Goal: Information Seeking & Learning: Learn about a topic

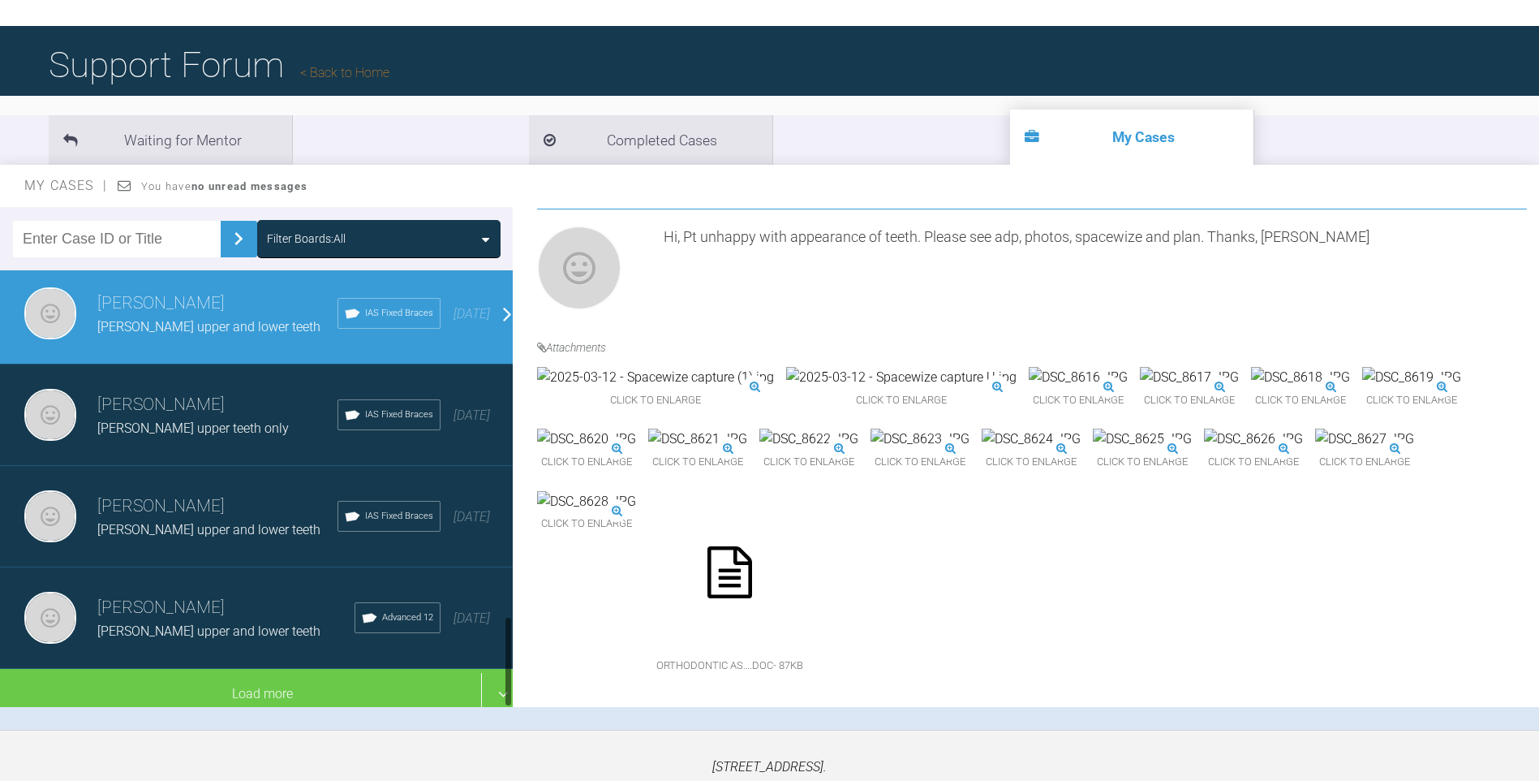
scroll to position [1642, 0]
drag, startPoint x: 510, startPoint y: 608, endPoint x: 456, endPoint y: 683, distance: 92.5
click at [524, 678] on div "Filter Boards: All [PERSON_NAME] Col Nik upper and lower teeth IAS Fixed Braces…" at bounding box center [769, 468] width 1539 height 523
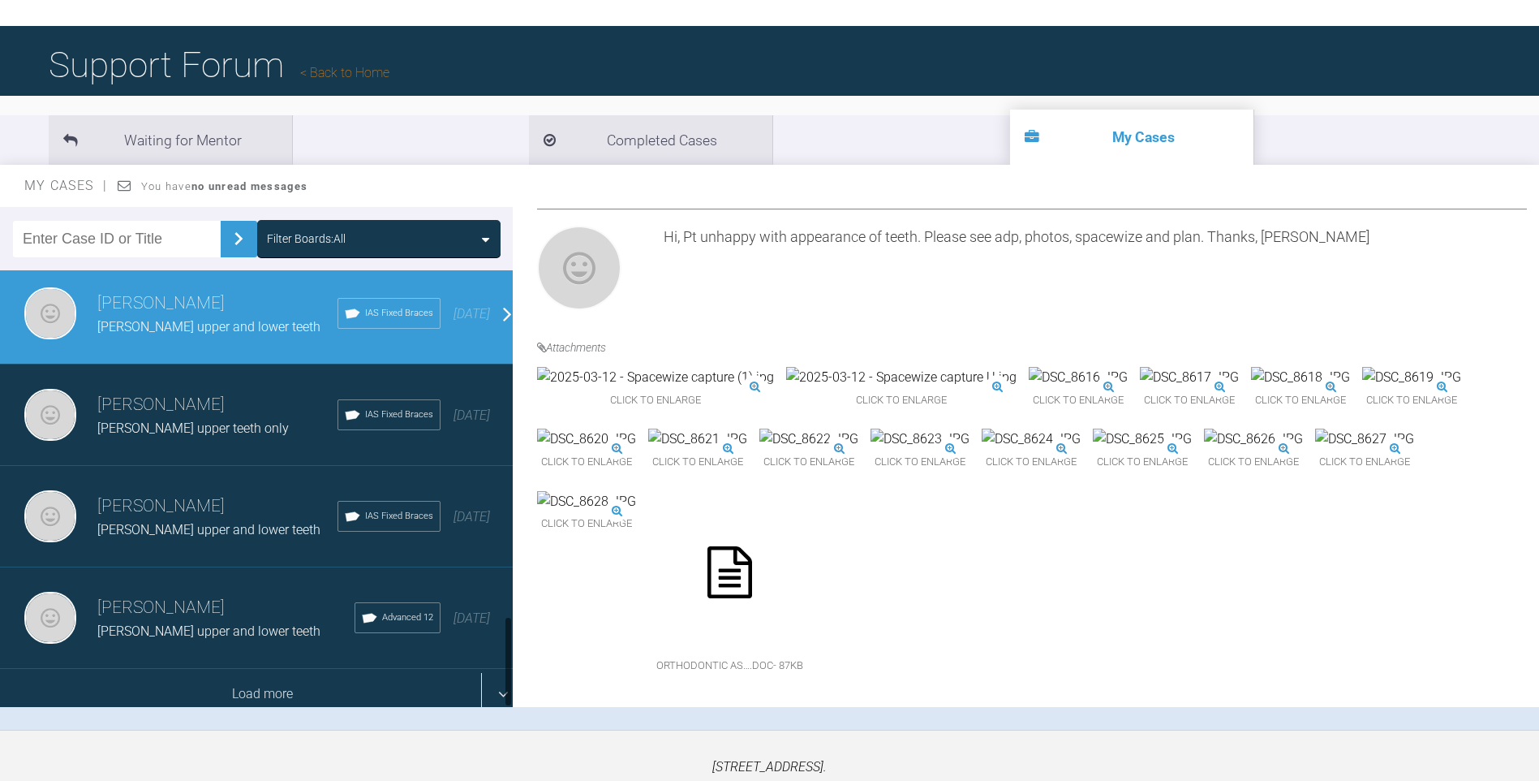
click at [269, 686] on div "Load more" at bounding box center [262, 694] width 525 height 50
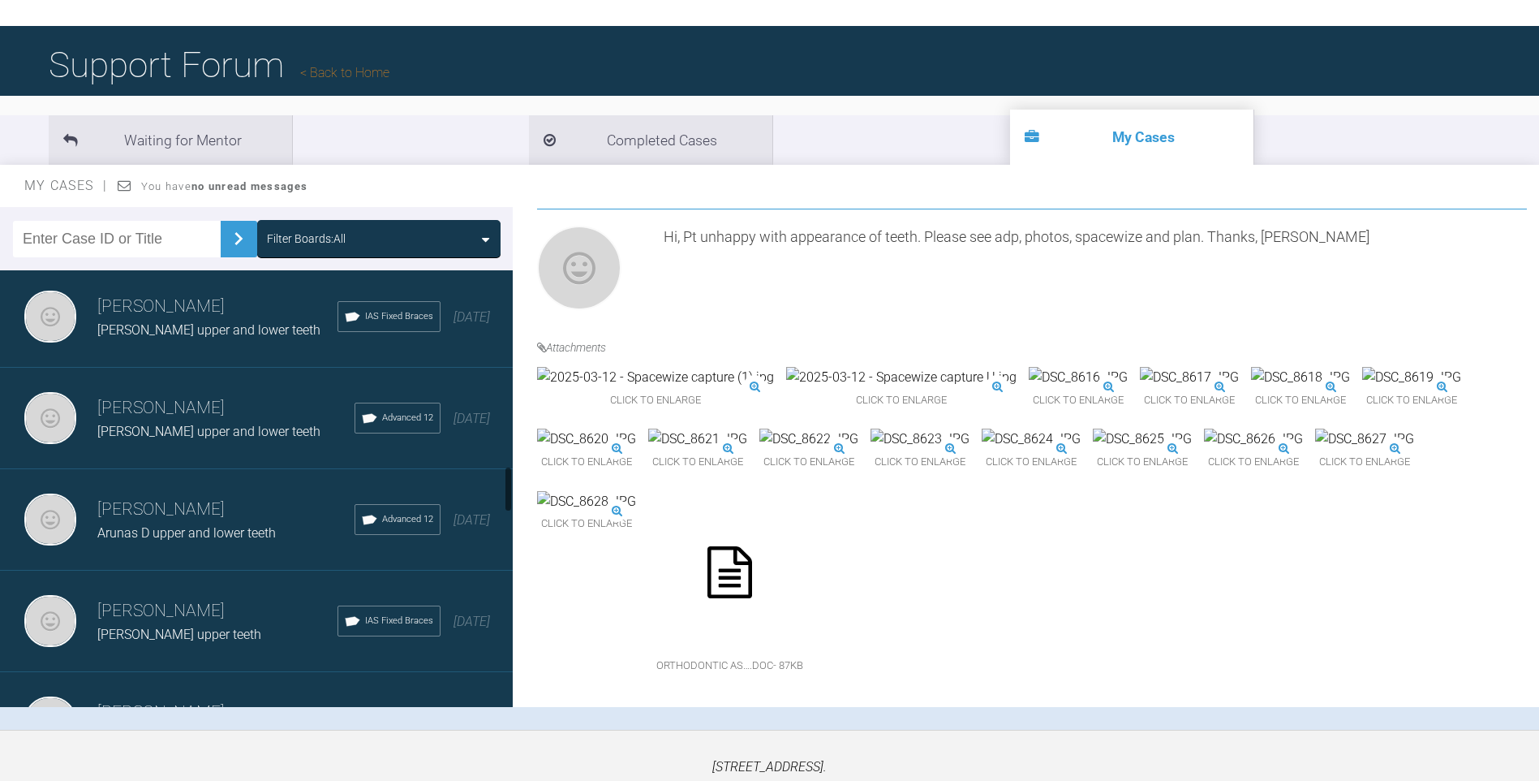
scroll to position [1861, 0]
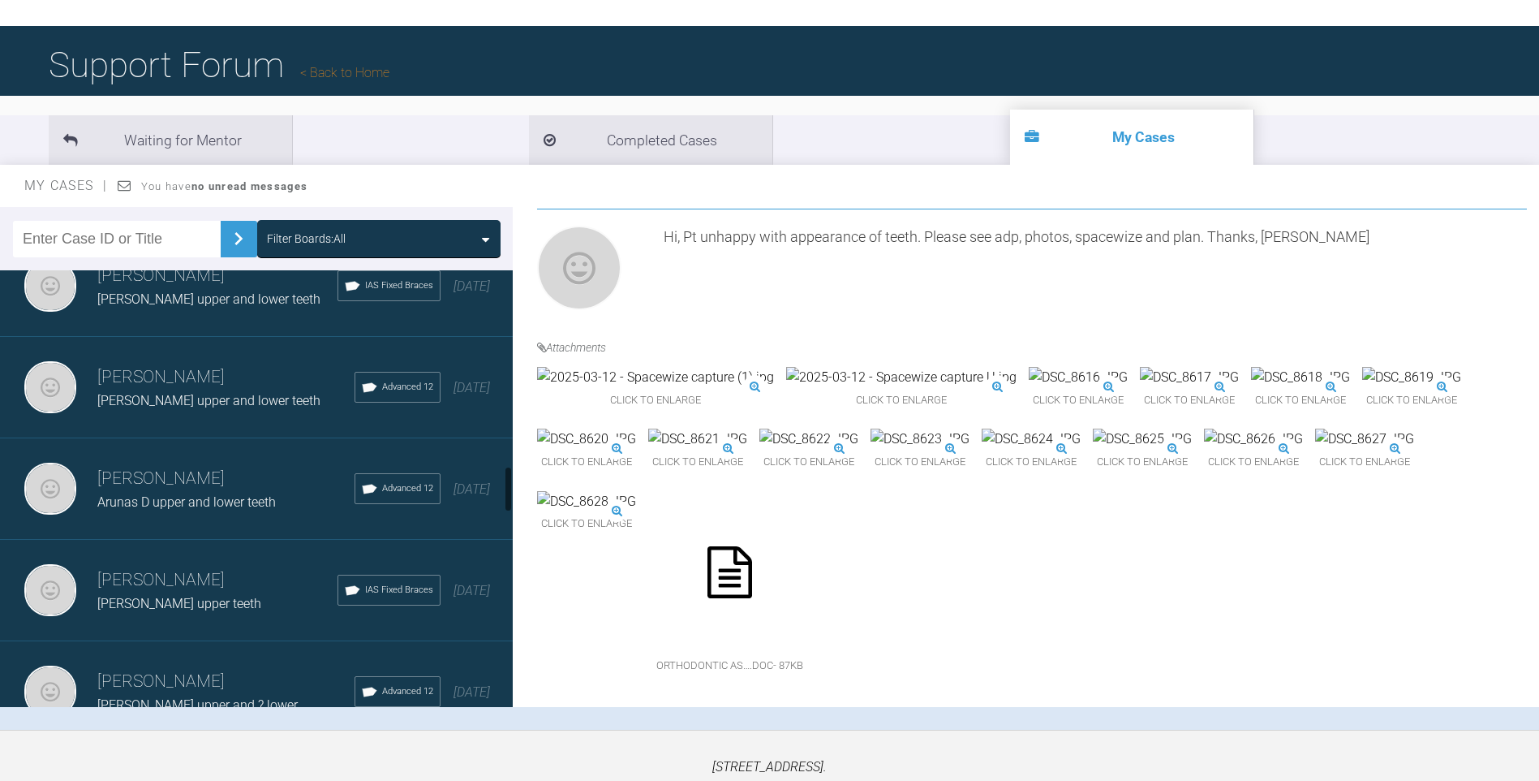
drag, startPoint x: 509, startPoint y: 471, endPoint x: 509, endPoint y: 485, distance: 13.8
click at [509, 485] on div at bounding box center [509, 489] width 6 height 46
click at [267, 480] on h3 "[PERSON_NAME]" at bounding box center [225, 479] width 257 height 28
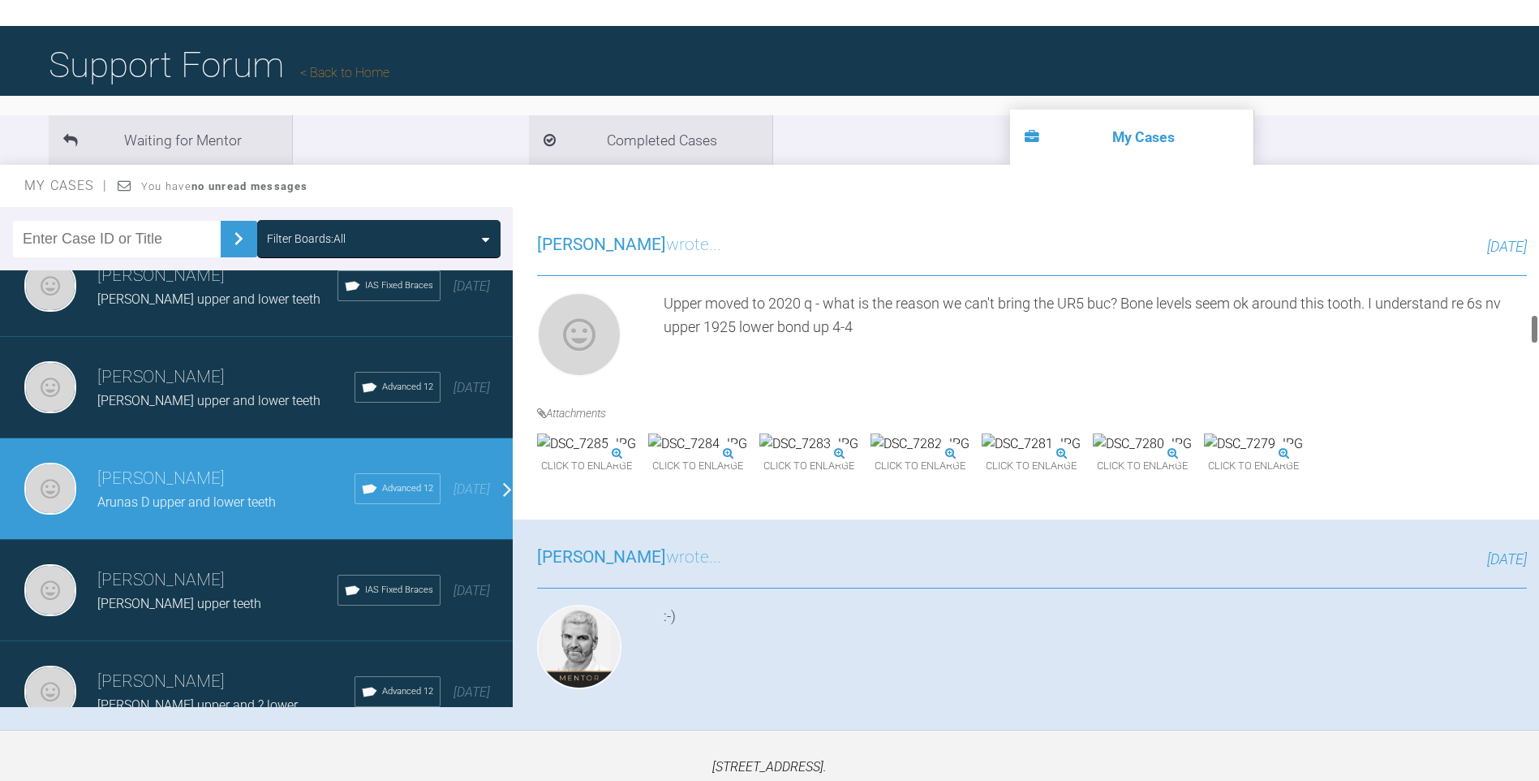
scroll to position [1764, 0]
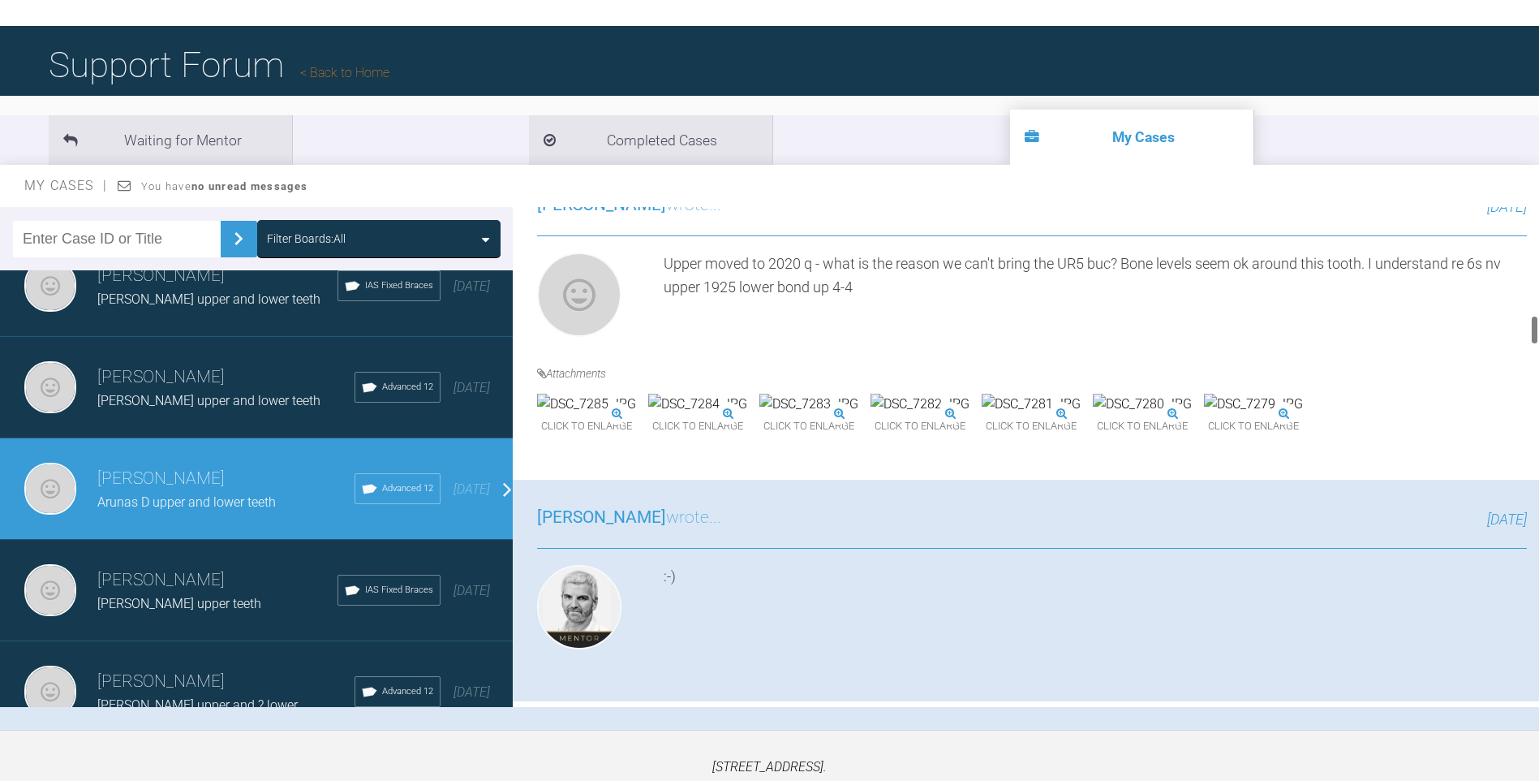
drag, startPoint x: 1534, startPoint y: 493, endPoint x: 1302, endPoint y: 567, distance: 243.8
click at [1539, 330] on div at bounding box center [1534, 457] width 9 height 500
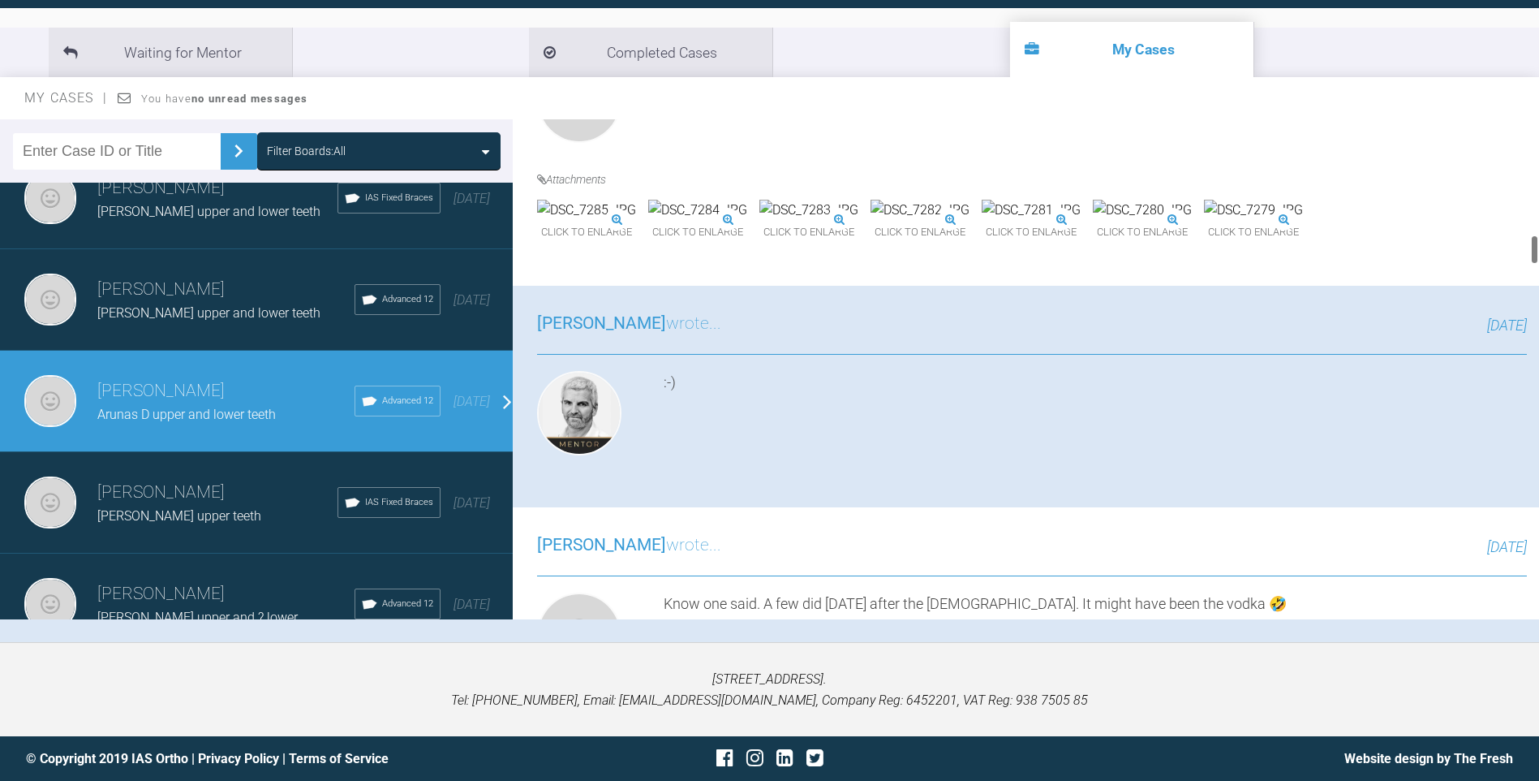
scroll to position [1885, 0]
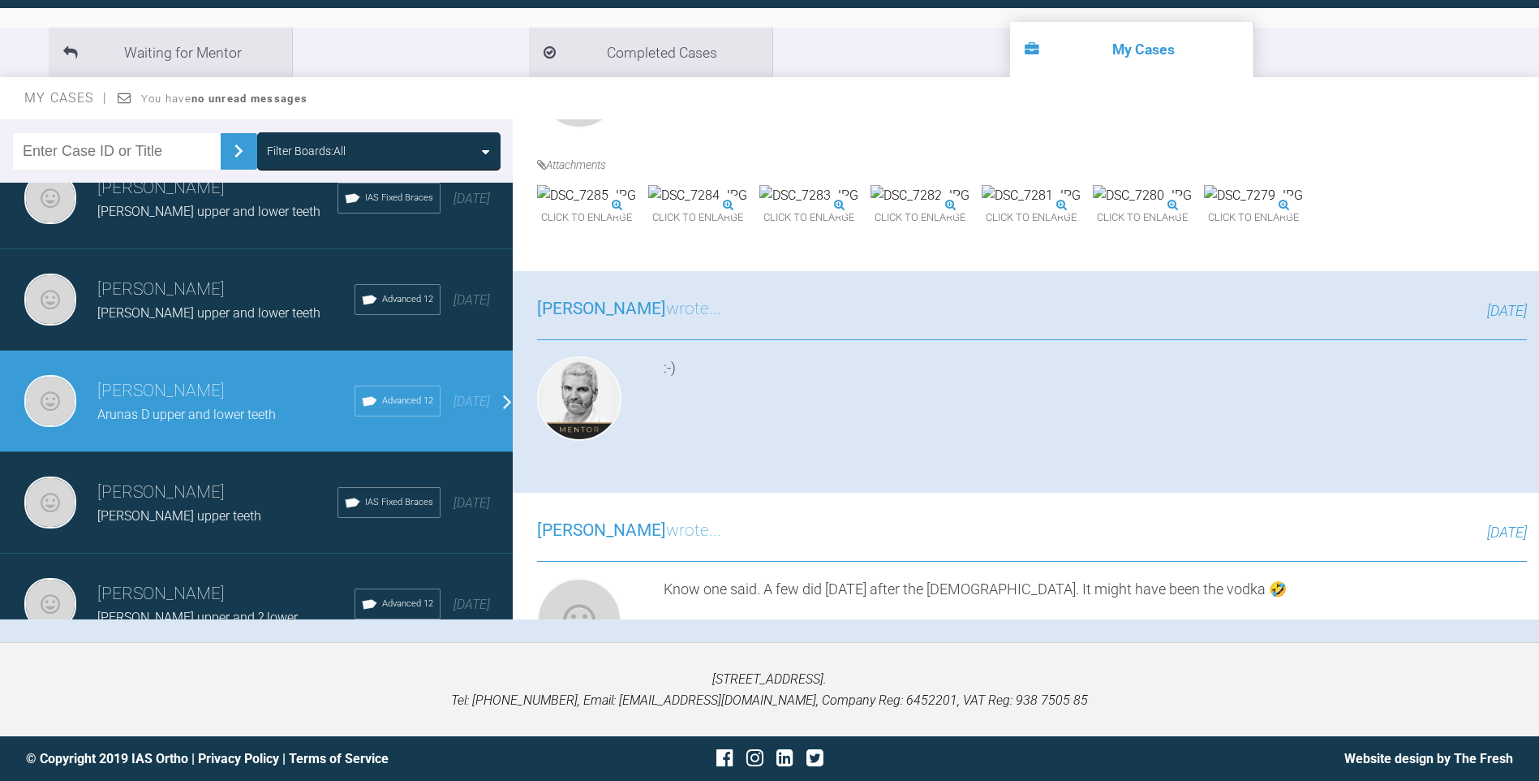
click at [1157, 493] on div "[PERSON_NAME] wrote... [DATE] :-)" at bounding box center [1032, 382] width 1039 height 222
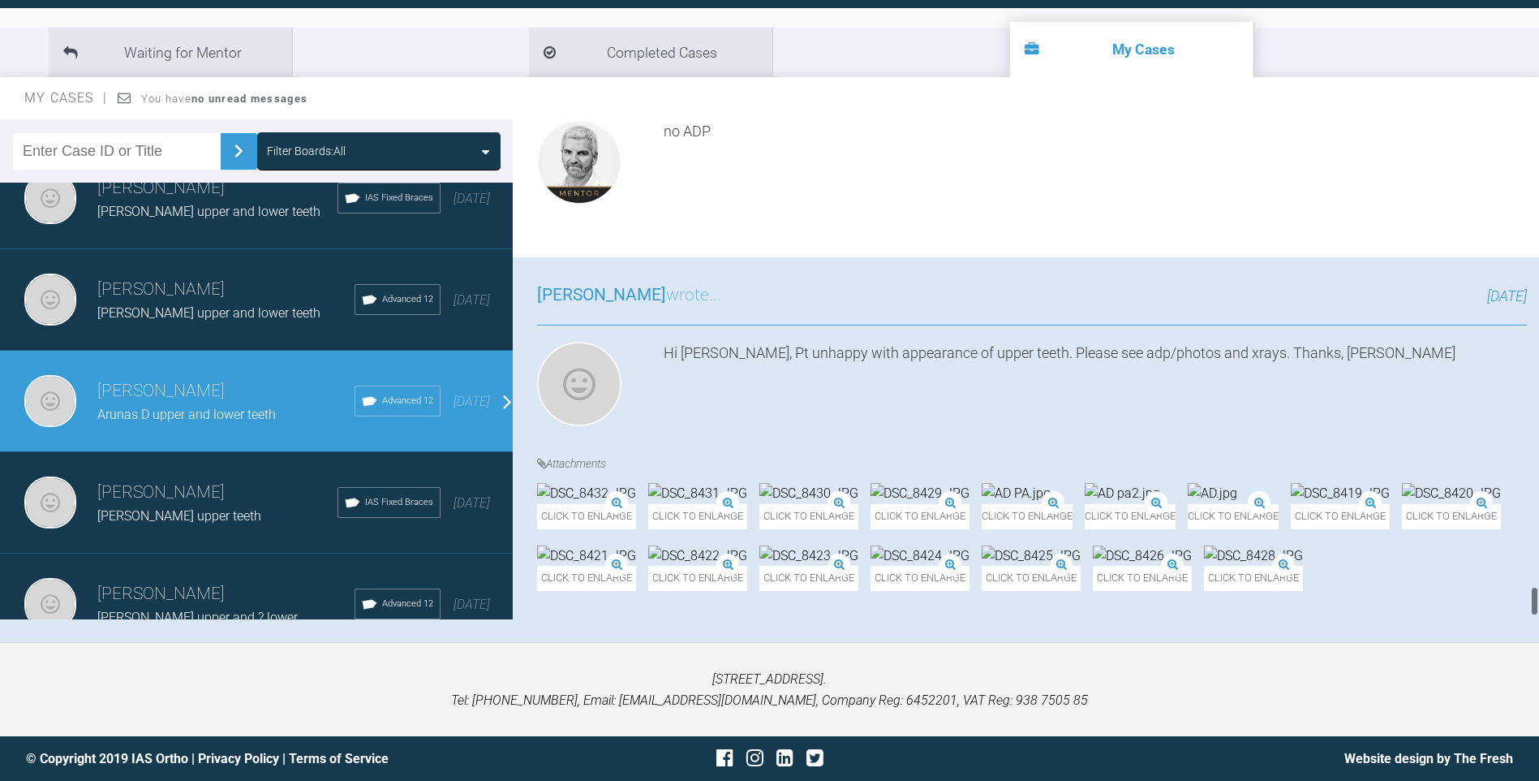
scroll to position [7613, 0]
drag, startPoint x: 1532, startPoint y: 462, endPoint x: 1509, endPoint y: 596, distance: 135.8
click at [1509, 596] on div "[PERSON_NAME] [PERSON_NAME] D upper and lower teeth a few seconds ago Tier 3: F…" at bounding box center [1026, 369] width 1027 height 500
click at [1204, 545] on img at bounding box center [1253, 555] width 99 height 21
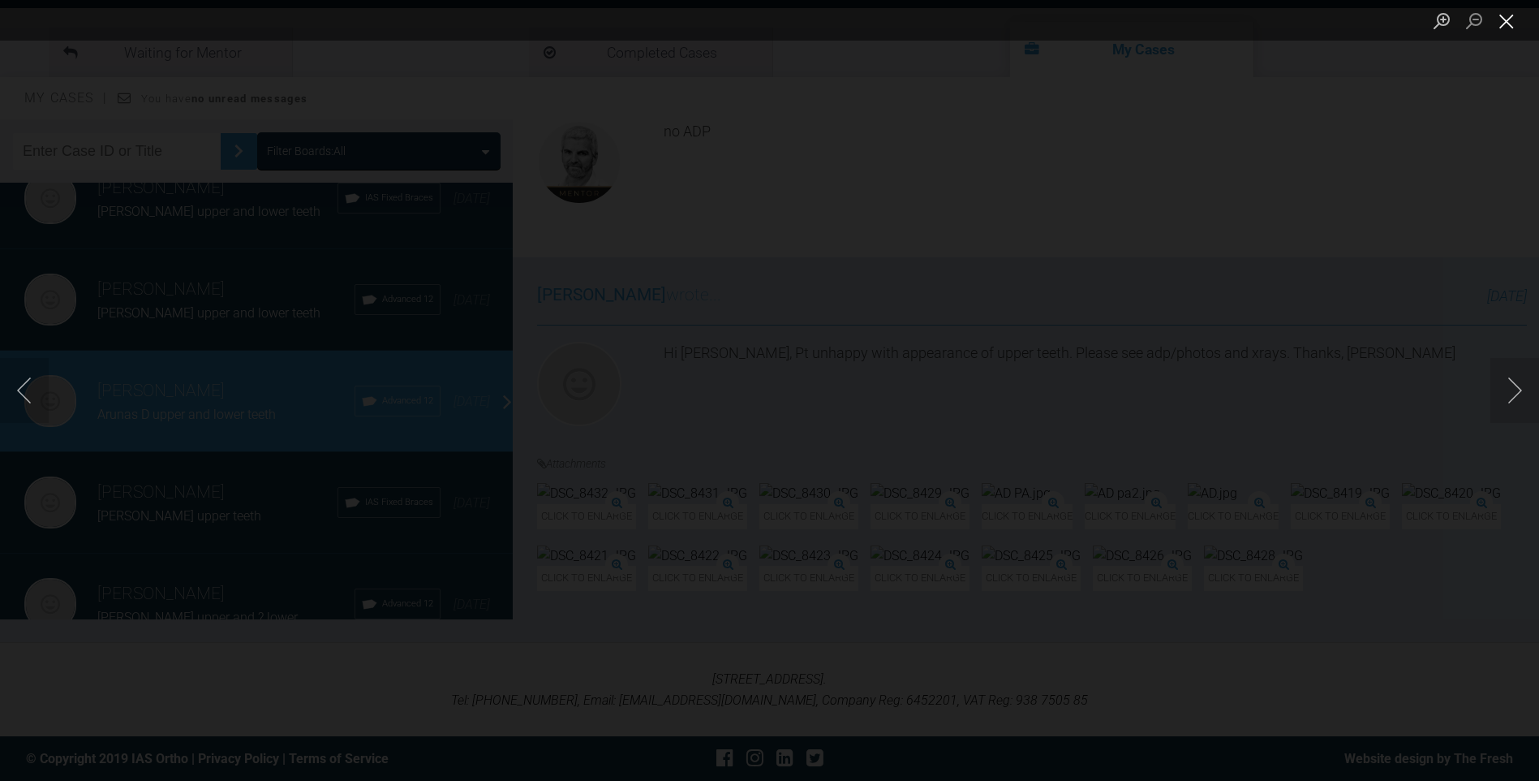
click at [1506, 20] on button "Close lightbox" at bounding box center [1507, 20] width 32 height 28
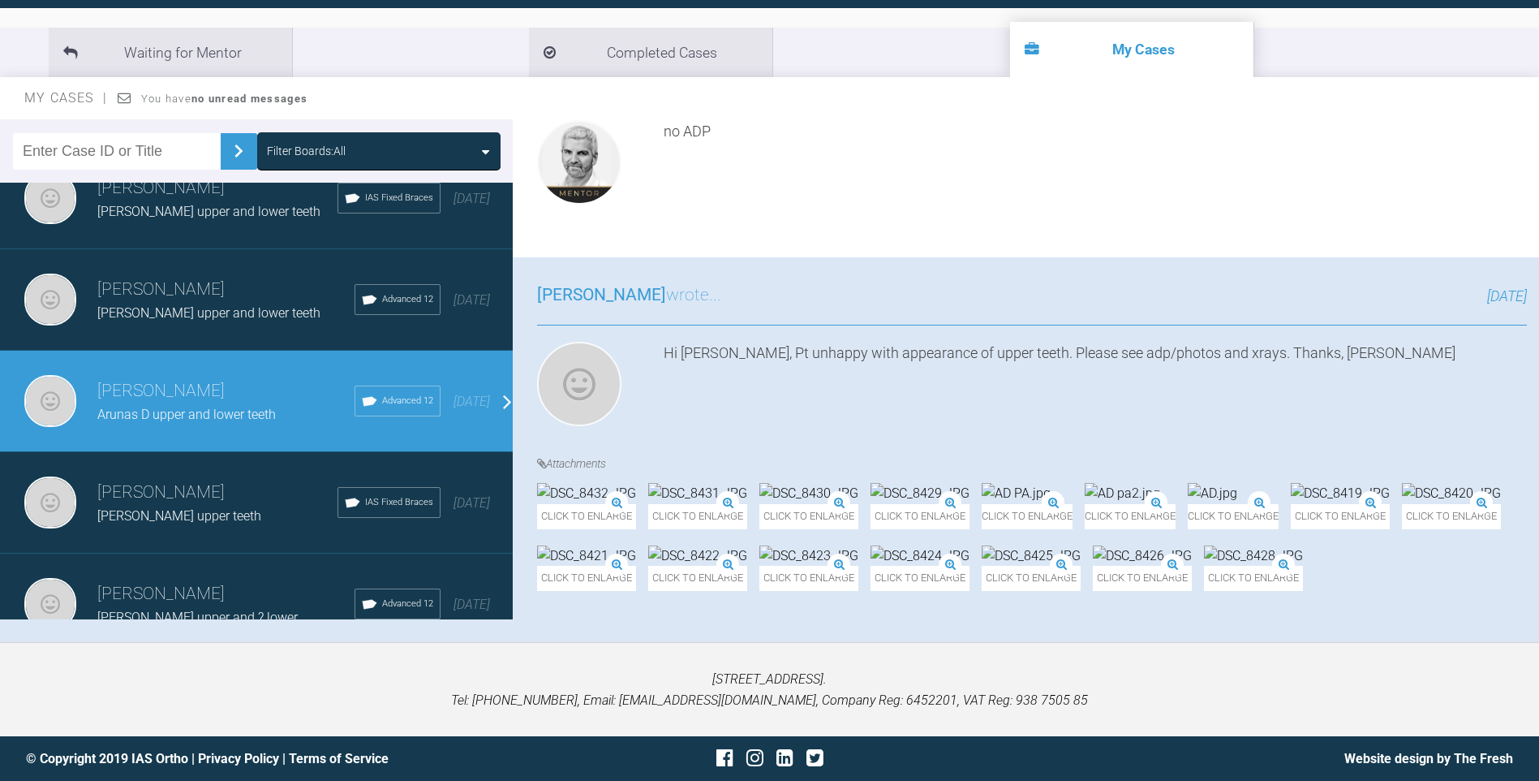
click at [1192, 545] on img at bounding box center [1142, 555] width 99 height 21
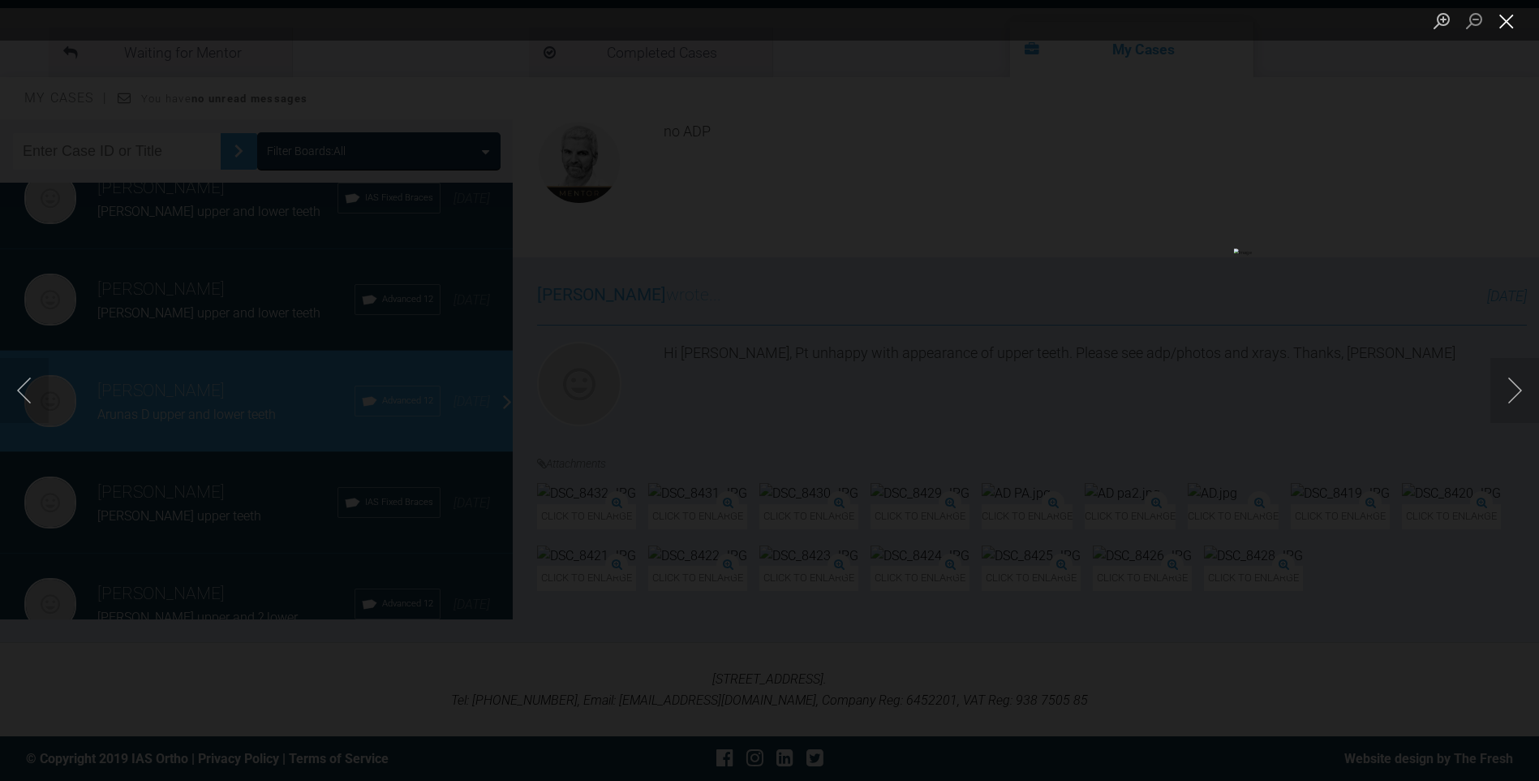
click at [1500, 24] on button "Close lightbox" at bounding box center [1507, 20] width 32 height 28
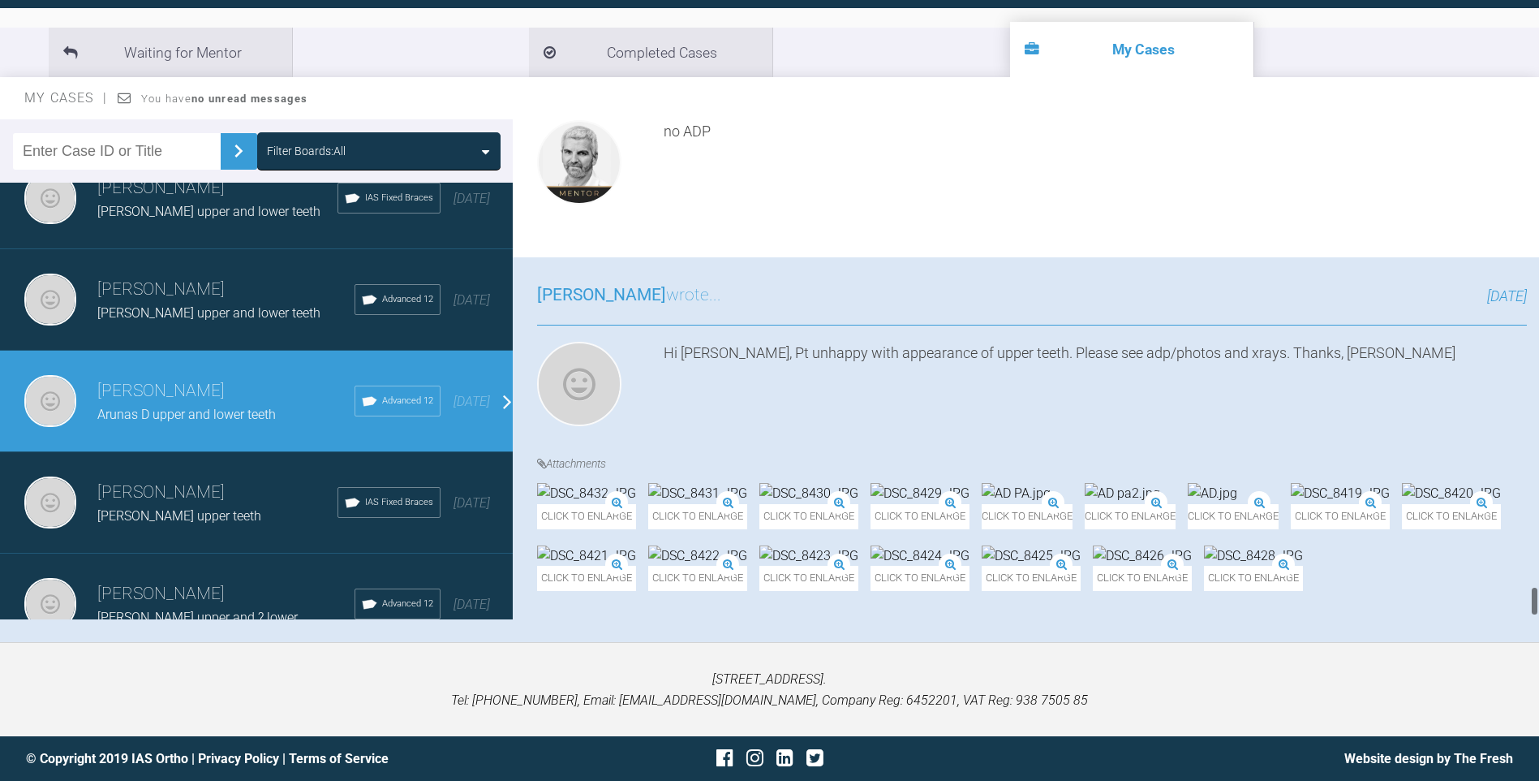
click at [1204, 566] on img at bounding box center [1253, 555] width 99 height 21
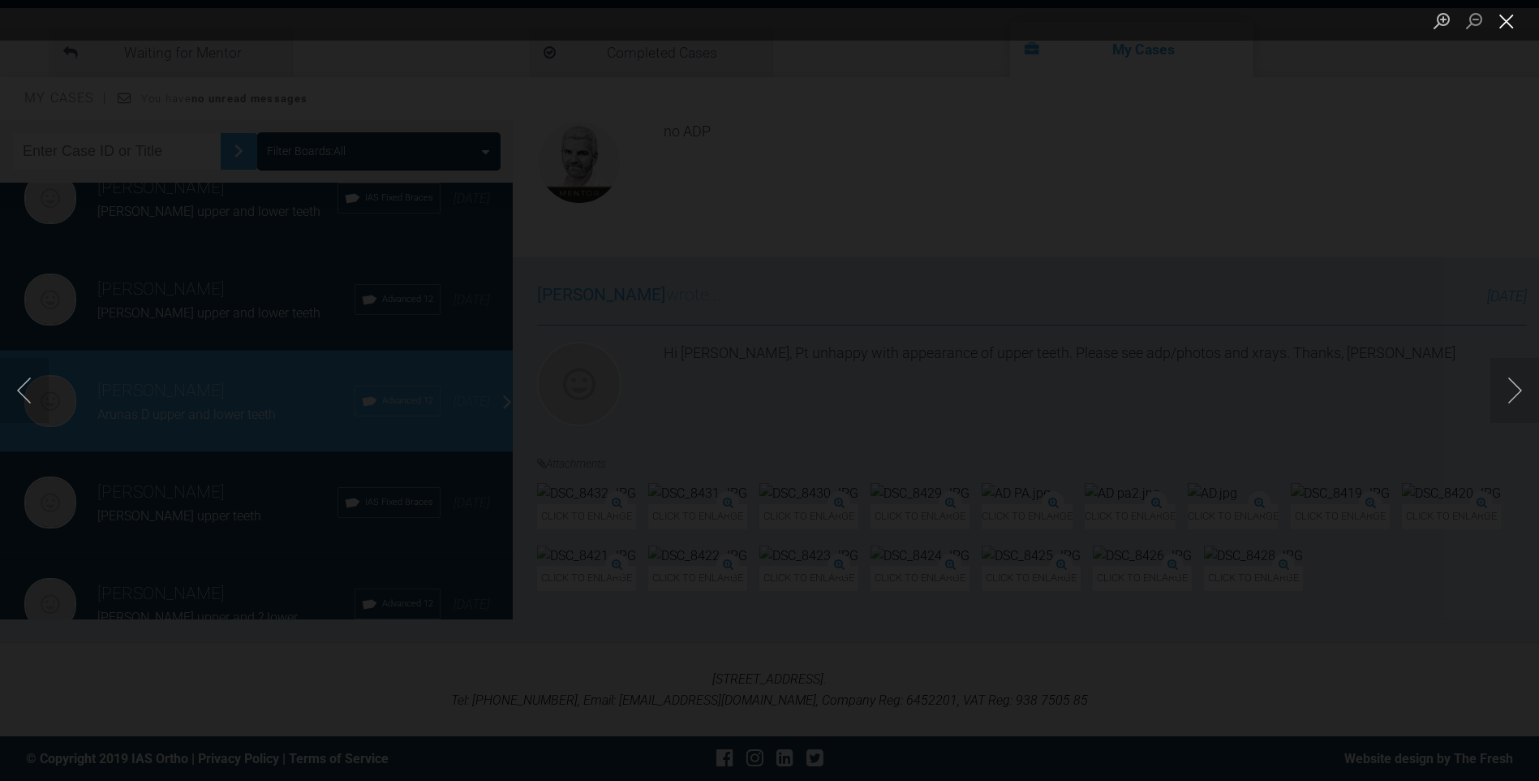
click at [1503, 20] on button "Close lightbox" at bounding box center [1507, 20] width 32 height 28
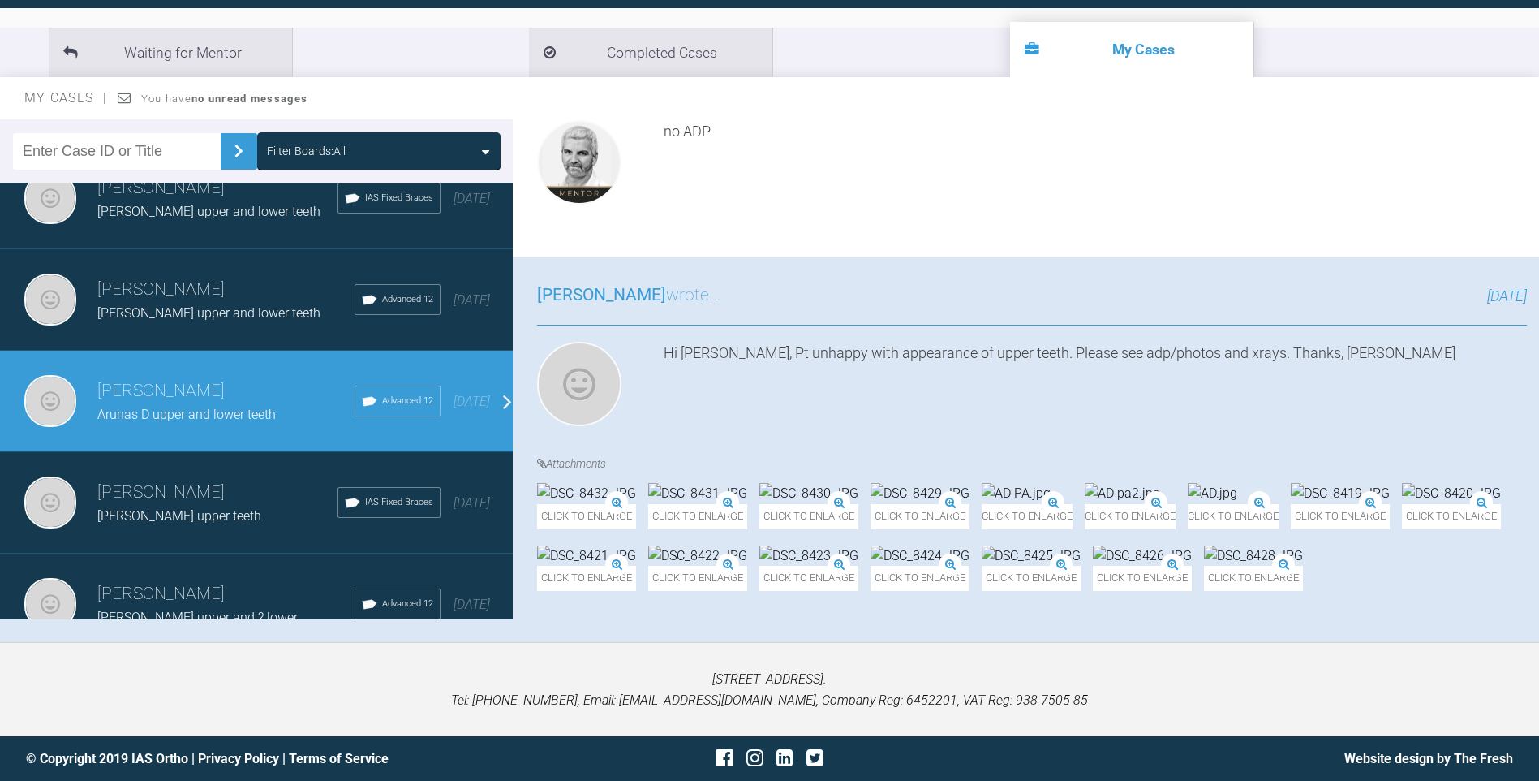
click at [1192, 545] on img at bounding box center [1142, 555] width 99 height 21
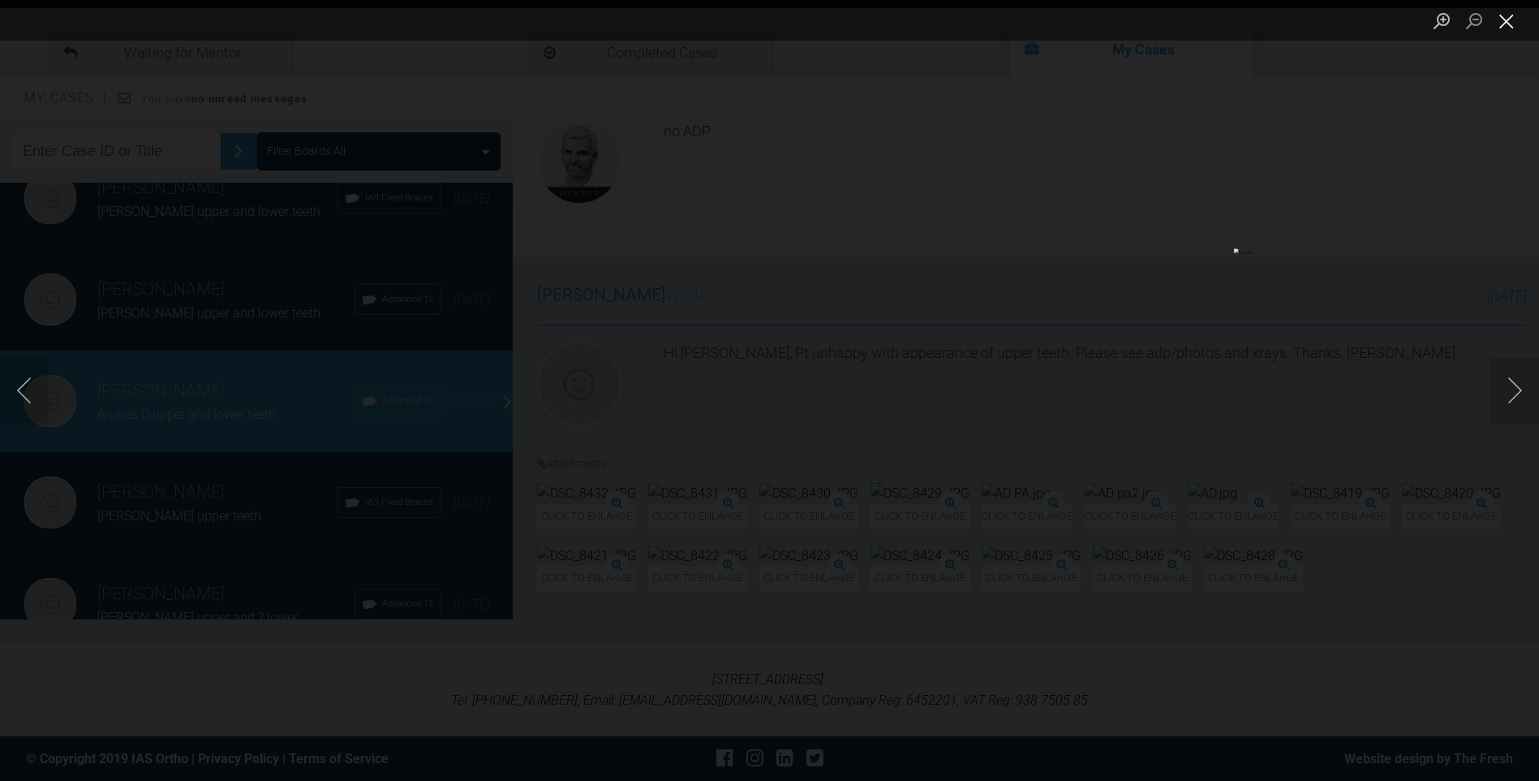
click at [1512, 18] on button "Close lightbox" at bounding box center [1507, 20] width 32 height 28
